Goal: Information Seeking & Learning: Learn about a topic

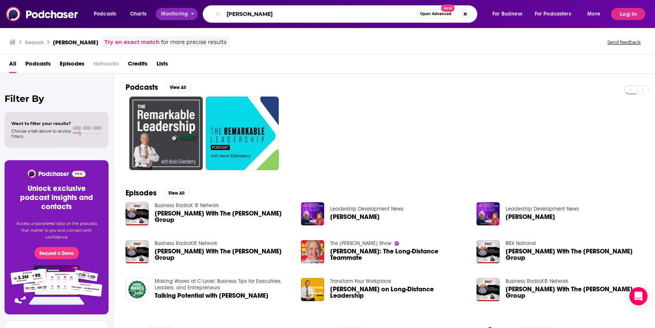
drag, startPoint x: 289, startPoint y: 16, endPoint x: 175, endPoint y: 10, distance: 114.0
click at [175, 10] on div "Podcasts Charts Monitoring [PERSON_NAME] Open Advanced New For Business For Pod…" at bounding box center [348, 13] width 519 height 17
type input "krks"
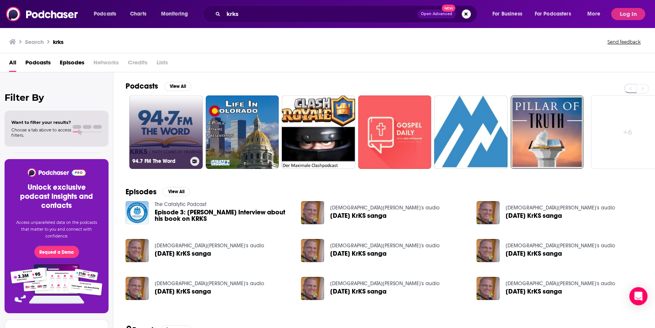
click at [174, 143] on link "94.7 FM The Word" at bounding box center [165, 131] width 73 height 73
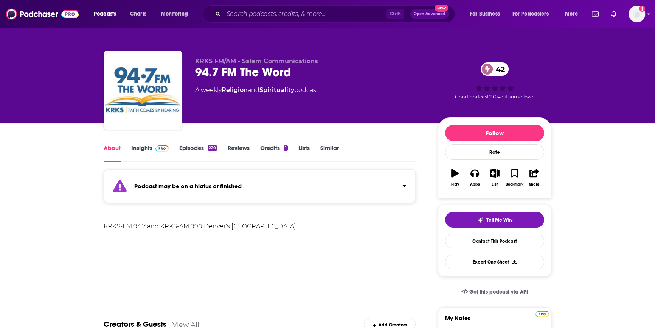
click at [147, 148] on link "Insights" at bounding box center [149, 152] width 37 height 17
